Goal: Information Seeking & Learning: Learn about a topic

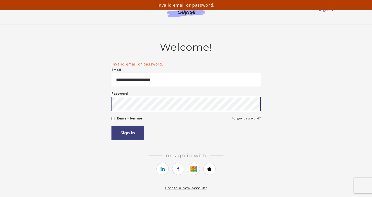
click at [112, 126] on button "Sign in" at bounding box center [128, 133] width 32 height 15
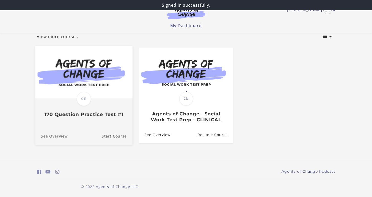
scroll to position [32, 0]
click at [62, 132] on link "See Overview" at bounding box center [51, 136] width 32 height 17
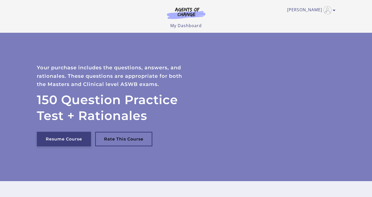
click at [80, 141] on link "Resume Course" at bounding box center [64, 139] width 54 height 15
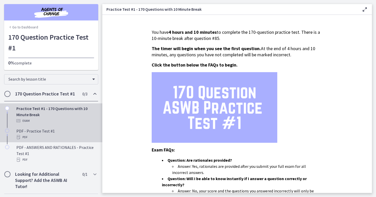
click at [25, 134] on div "PDF" at bounding box center [56, 137] width 80 height 6
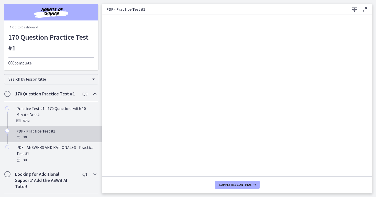
click at [355, 10] on icon at bounding box center [355, 9] width 6 height 6
